Goal: Check status

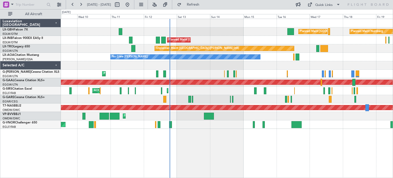
click at [273, 68] on div "Planned Maint [GEOGRAPHIC_DATA] ([GEOGRAPHIC_DATA]) Planned Maint Nurnberg Plan…" at bounding box center [227, 74] width 332 height 110
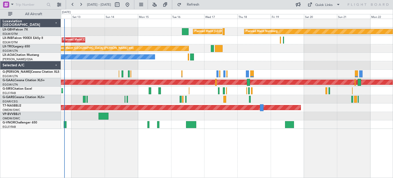
click at [253, 72] on div "Planned Maint [GEOGRAPHIC_DATA] ([GEOGRAPHIC_DATA]) Planned Maint Nurnberg Plan…" at bounding box center [227, 74] width 332 height 110
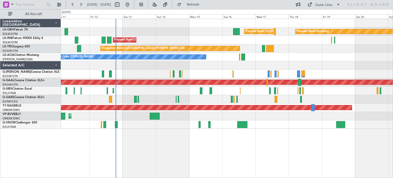
click at [166, 133] on div "Planned Maint Nurnberg Planned Maint [GEOGRAPHIC_DATA] ([GEOGRAPHIC_DATA]) Plan…" at bounding box center [227, 98] width 332 height 159
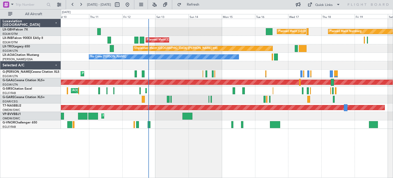
click at [185, 138] on div "Planned Maint Nurnberg Planned Maint [GEOGRAPHIC_DATA] ([GEOGRAPHIC_DATA]) Plan…" at bounding box center [227, 98] width 332 height 159
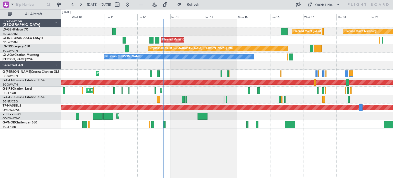
click at [185, 138] on div "Planned Maint Nurnberg Planned Maint [GEOGRAPHIC_DATA] ([GEOGRAPHIC_DATA]) Plan…" at bounding box center [227, 98] width 332 height 159
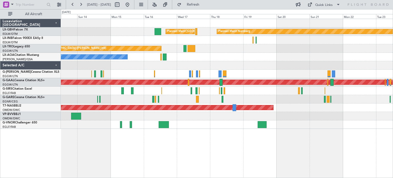
click at [107, 118] on div "Planned Maint Nurnberg Planned Maint [GEOGRAPHIC_DATA] ([GEOGRAPHIC_DATA]) Plan…" at bounding box center [227, 74] width 332 height 110
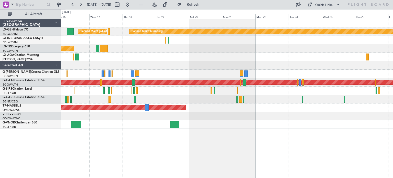
click at [108, 116] on div "Planned Maint Nurnberg Planned Maint [GEOGRAPHIC_DATA] ([GEOGRAPHIC_DATA]) Unpl…" at bounding box center [227, 74] width 332 height 110
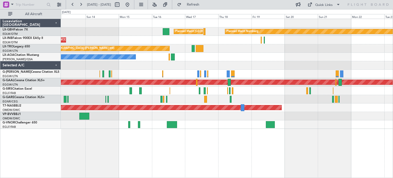
click at [225, 72] on div "Planned Maint Nurnberg Planned Maint [GEOGRAPHIC_DATA] ([GEOGRAPHIC_DATA]) Plan…" at bounding box center [227, 74] width 332 height 110
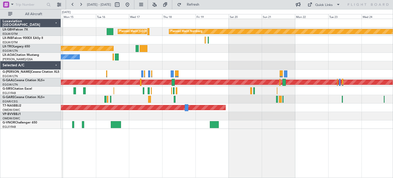
click at [132, 64] on div "Planned Maint Nurnberg Planned Maint [GEOGRAPHIC_DATA] ([GEOGRAPHIC_DATA]) Plan…" at bounding box center [227, 74] width 332 height 110
